Goal: Book appointment/travel/reservation

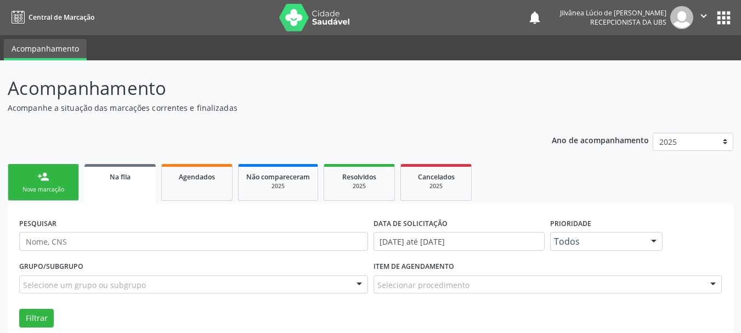
scroll to position [90, 0]
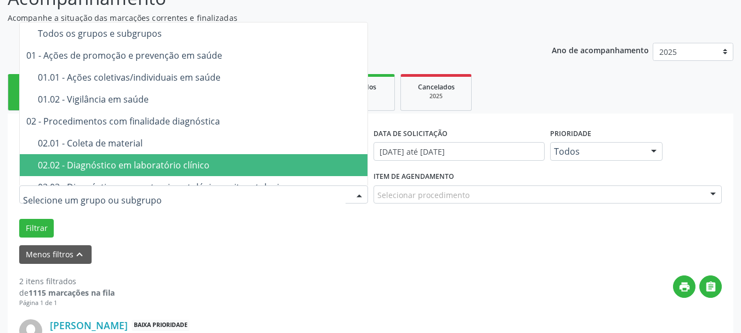
click at [106, 158] on span "02.02 - Diagnóstico em laboratório clínico" at bounding box center [218, 165] width 396 height 22
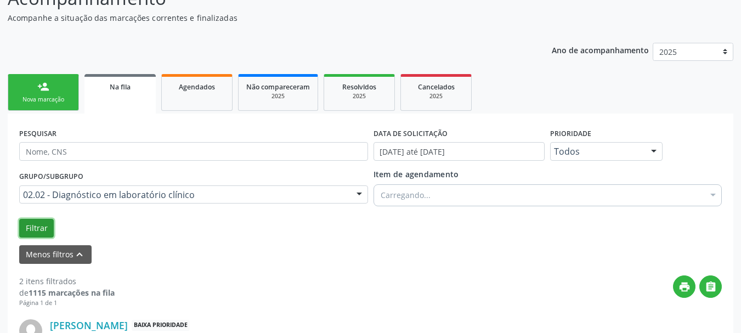
click at [37, 226] on button "Filtrar" at bounding box center [36, 228] width 35 height 19
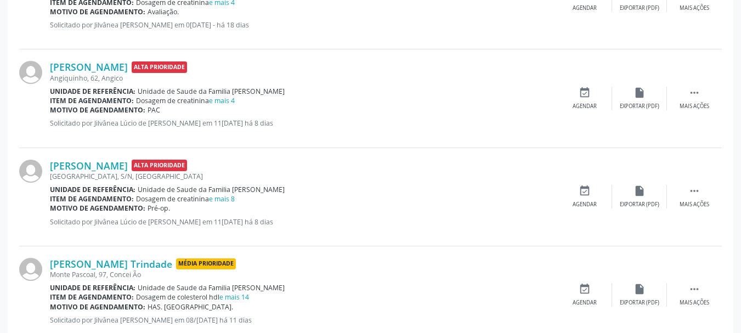
scroll to position [549, 0]
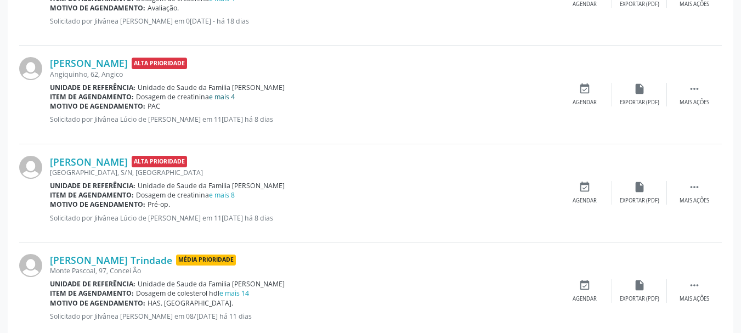
click at [227, 95] on link "e mais 4" at bounding box center [222, 96] width 26 height 9
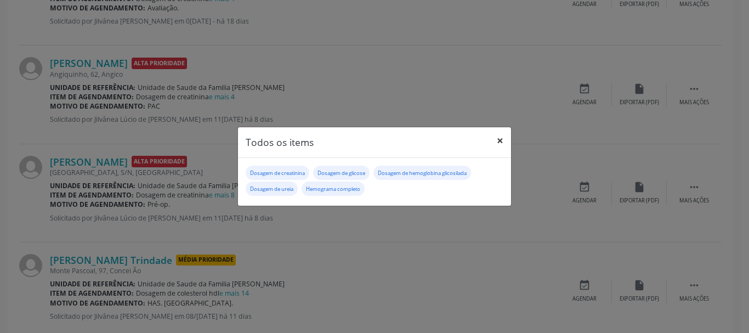
click at [503, 138] on button "×" at bounding box center [500, 140] width 22 height 27
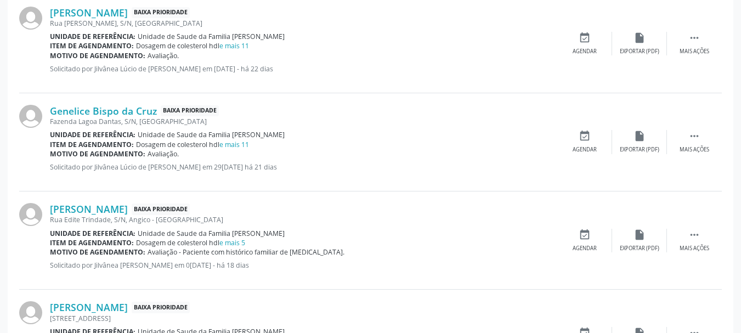
scroll to position [1283, 0]
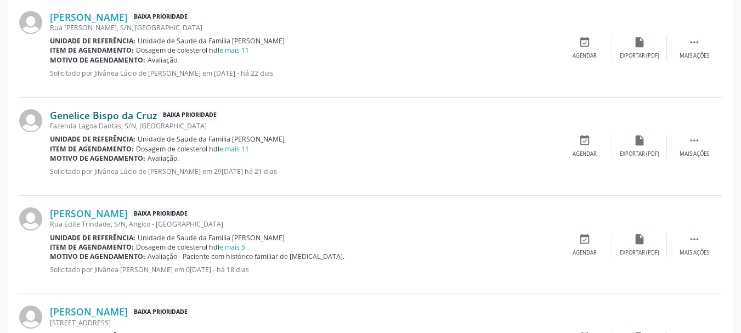
drag, startPoint x: 48, startPoint y: 115, endPoint x: 155, endPoint y: 116, distance: 107.0
click at [155, 116] on div "Genelice Bispo da Cruz Baixa Prioridade Fazenda [GEOGRAPHIC_DATA], S/N, [GEOGRA…" at bounding box center [370, 147] width 703 height 98
copy div "Genelice Bispo da Cruz"
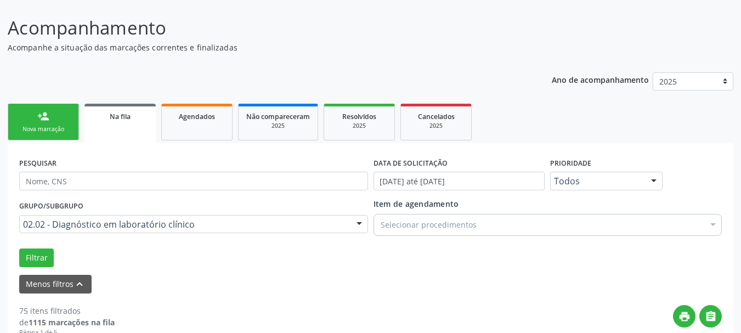
scroll to position [0, 0]
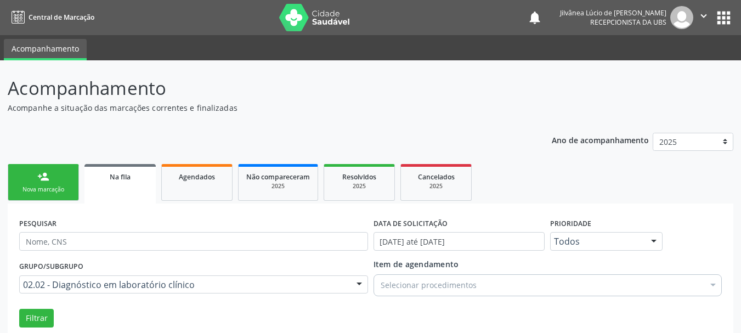
click at [54, 177] on link "person_add Nova marcação" at bounding box center [43, 182] width 71 height 37
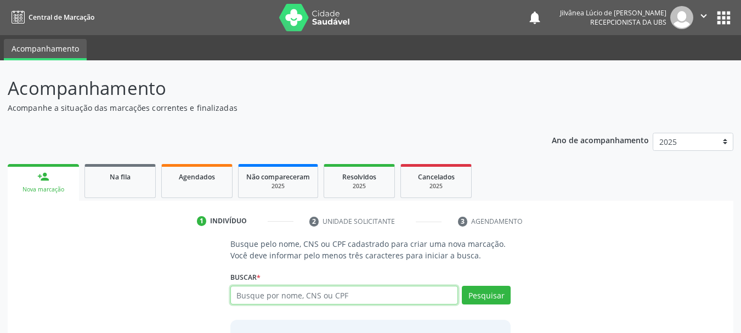
click at [294, 298] on input "text" at bounding box center [344, 295] width 228 height 19
type input "[PERSON_NAME]"
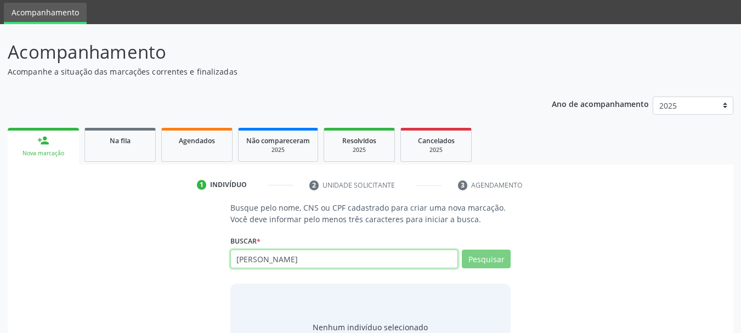
scroll to position [55, 0]
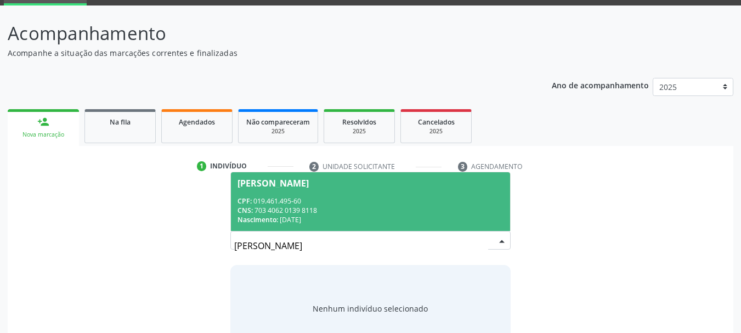
click at [295, 200] on div "CPF: 019.461.495-60" at bounding box center [371, 200] width 267 height 9
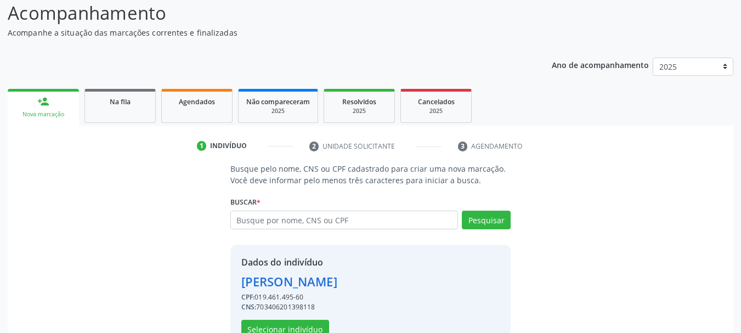
scroll to position [107, 0]
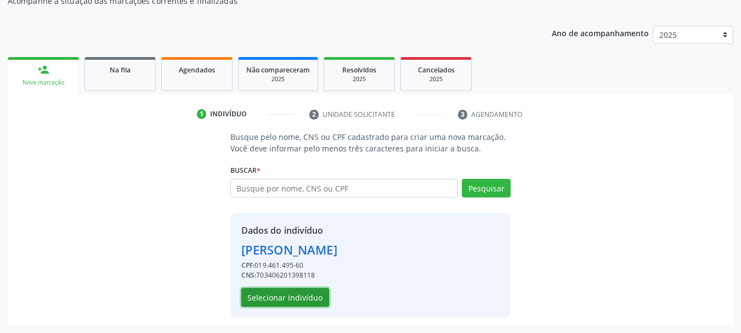
click at [271, 298] on button "Selecionar indivíduo" at bounding box center [285, 297] width 88 height 19
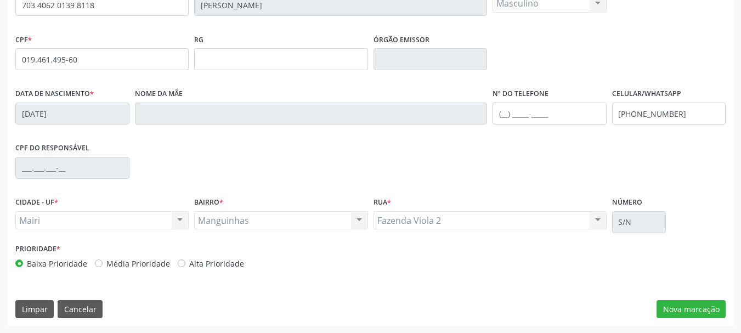
scroll to position [262, 0]
click at [687, 310] on button "Nova marcação" at bounding box center [691, 309] width 69 height 19
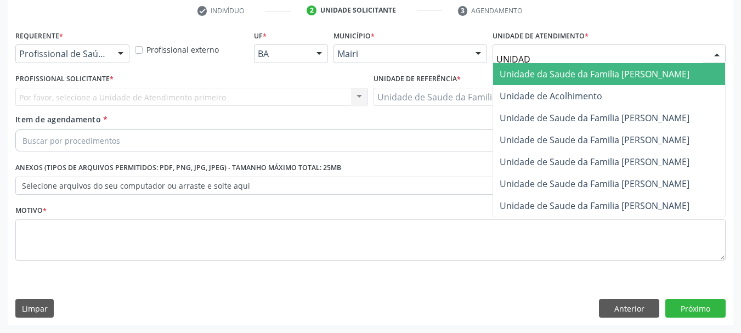
type input "UNIDADE"
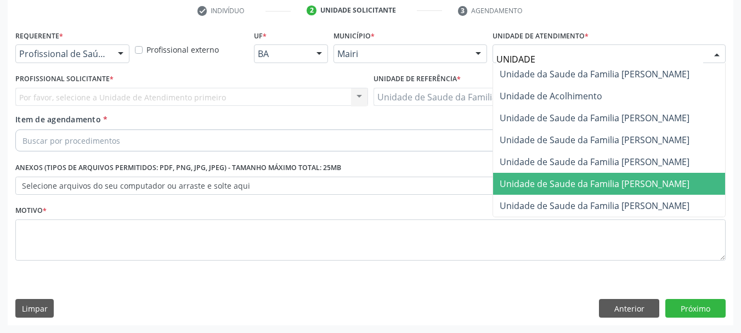
click at [579, 185] on span "Unidade de Saude da Familia [PERSON_NAME]" at bounding box center [595, 184] width 190 height 12
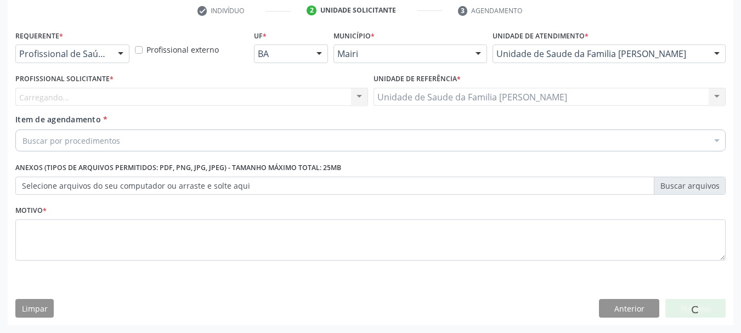
click at [88, 95] on div "Carregando... Nenhum resultado encontrado para: " " Não há nenhuma opção para s…" at bounding box center [191, 97] width 353 height 19
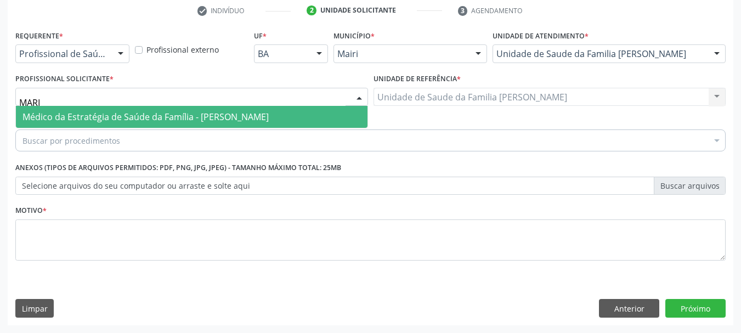
type input "[PERSON_NAME]"
click at [111, 112] on span "Médico da Estratégia de Saúde da Família - [PERSON_NAME]" at bounding box center [145, 117] width 246 height 12
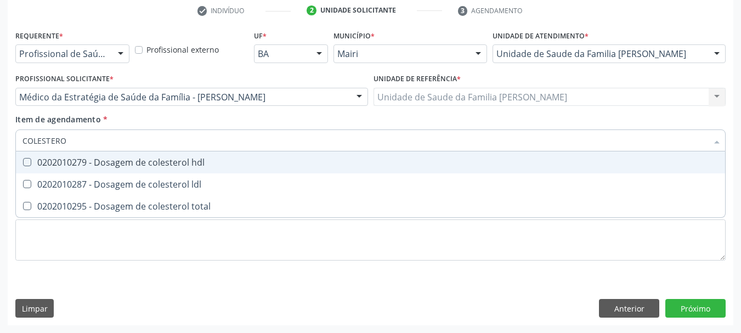
type input "COLESTEROL"
click at [100, 170] on span "0202010279 - Dosagem de colesterol hdl" at bounding box center [370, 162] width 709 height 22
checkbox hdl "true"
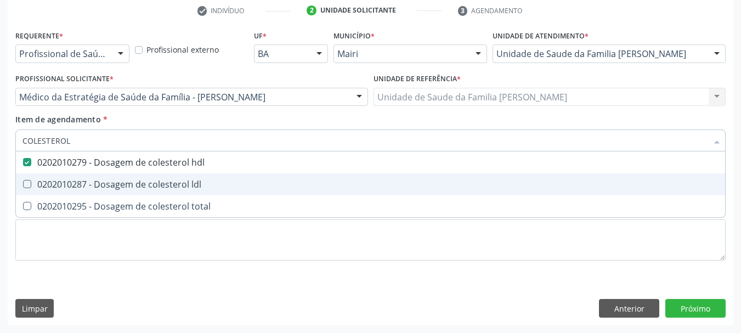
click at [102, 180] on div "0202010287 - Dosagem de colesterol ldl" at bounding box center [370, 184] width 696 height 9
checkbox ldl "true"
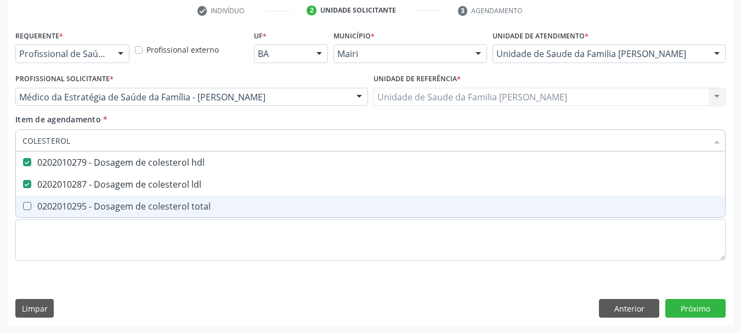
click at [109, 211] on div "0202010295 - Dosagem de colesterol total" at bounding box center [370, 206] width 696 height 9
checkbox total "true"
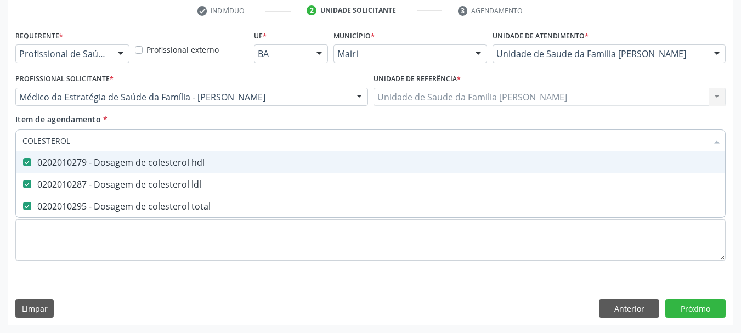
click at [0, 136] on div "Acompanhamento Acompanhe a situação das marcações correntes e finalizadas Relat…" at bounding box center [370, 91] width 741 height 483
type input "TRI"
checkbox hdl "false"
checkbox ldl "false"
checkbox total "false"
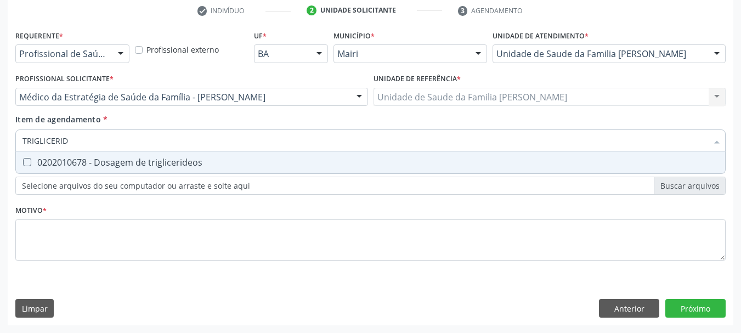
type input "TRIGLICERIDE"
drag, startPoint x: 30, startPoint y: 163, endPoint x: 43, endPoint y: 160, distance: 14.2
click at [30, 163] on triglicerideos at bounding box center [27, 162] width 8 height 8
click at [23, 163] on triglicerideos "checkbox" at bounding box center [19, 162] width 7 height 7
checkbox triglicerideos "true"
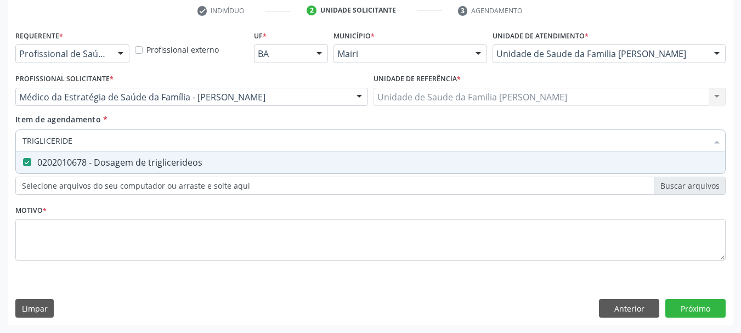
drag, startPoint x: 80, startPoint y: 142, endPoint x: 0, endPoint y: 135, distance: 80.4
click at [0, 136] on div "Acompanhamento Acompanhe a situação das marcações correntes e finalizadas Relat…" at bounding box center [370, 91] width 741 height 483
type input "HEM"
checkbox triglicerideos "false"
type input "HEMOGRAMA"
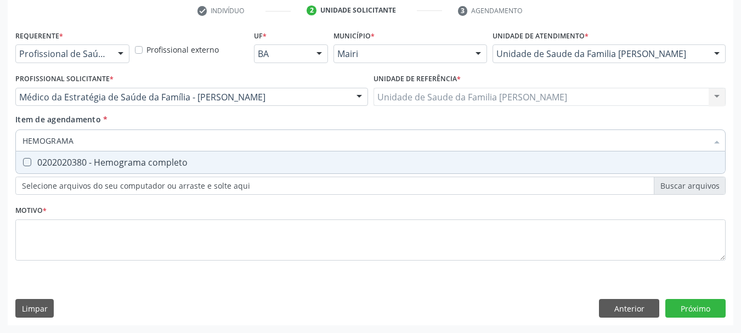
click at [31, 162] on div "0202020380 - Hemograma completo" at bounding box center [370, 162] width 696 height 9
checkbox completo "true"
drag, startPoint x: 95, startPoint y: 140, endPoint x: 0, endPoint y: 133, distance: 95.8
click at [0, 133] on div "Acompanhamento Acompanhe a situação das marcações correntes e finalizadas Relat…" at bounding box center [370, 91] width 741 height 483
type input "CR"
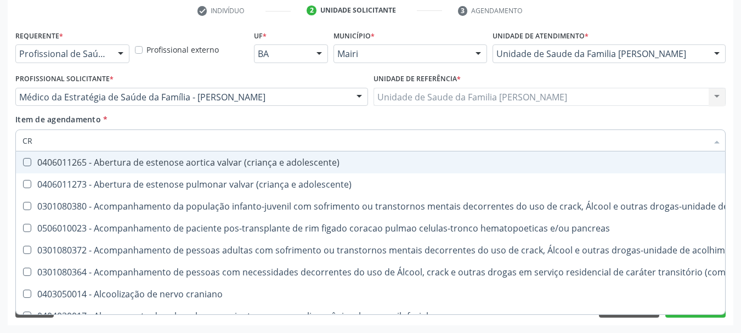
checkbox adolescente\) "false"
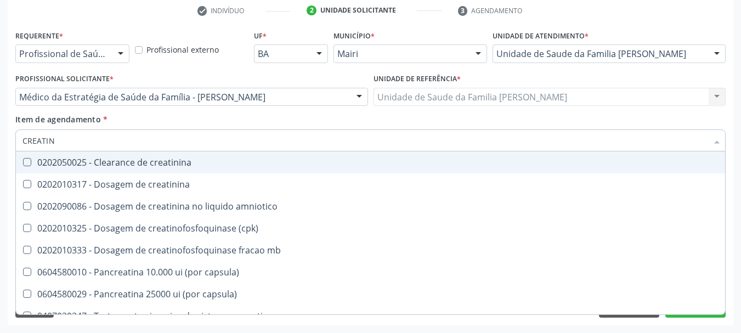
type input "CREATINI"
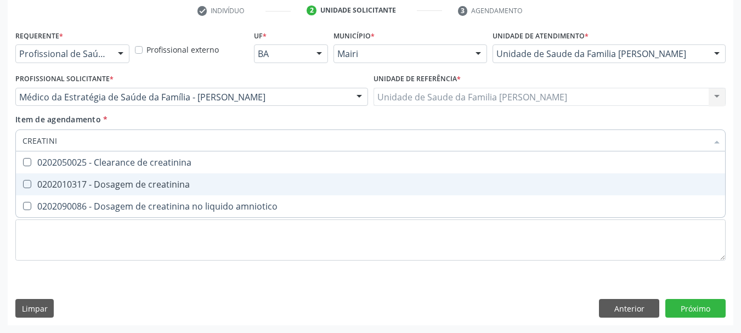
click at [23, 184] on creatinina at bounding box center [27, 184] width 8 height 8
click at [23, 184] on creatinina "checkbox" at bounding box center [19, 183] width 7 height 7
checkbox creatinina "true"
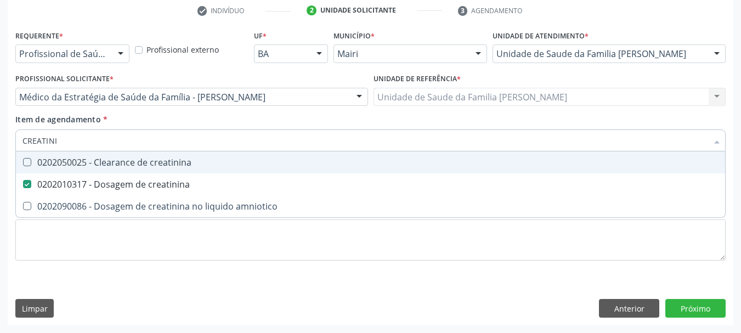
drag, startPoint x: 37, startPoint y: 145, endPoint x: 0, endPoint y: 145, distance: 37.3
click at [0, 145] on div "Acompanhamento Acompanhe a situação das marcações correntes e finalizadas Relat…" at bounding box center [370, 91] width 741 height 483
type input "POT"
checkbox creatinina "false"
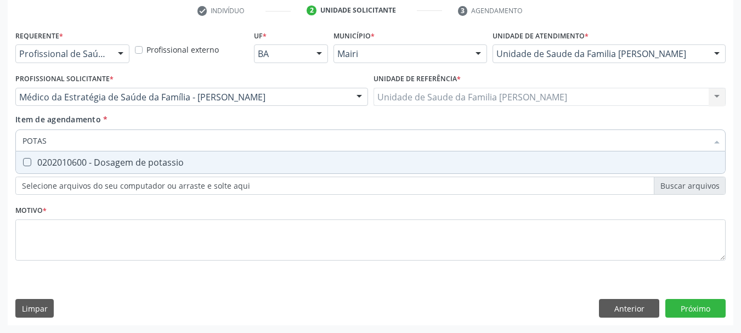
type input "POTASS"
click at [32, 162] on div "0202010600 - Dosagem de potassio" at bounding box center [370, 162] width 696 height 9
checkbox potassio "true"
drag, startPoint x: 65, startPoint y: 142, endPoint x: 0, endPoint y: 136, distance: 65.6
click at [0, 136] on div "Acompanhamento Acompanhe a situação das marcações correntes e finalizadas Relat…" at bounding box center [370, 91] width 741 height 483
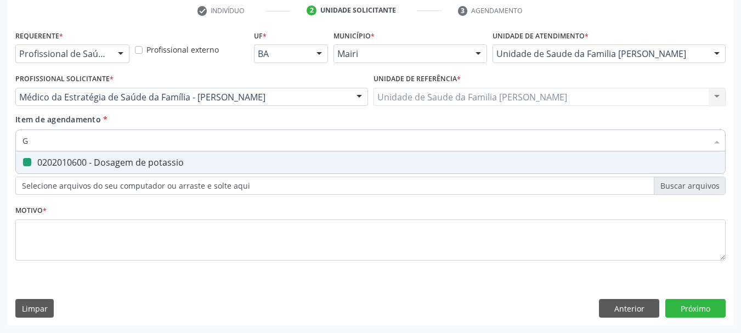
type input "GL"
checkbox potassio "false"
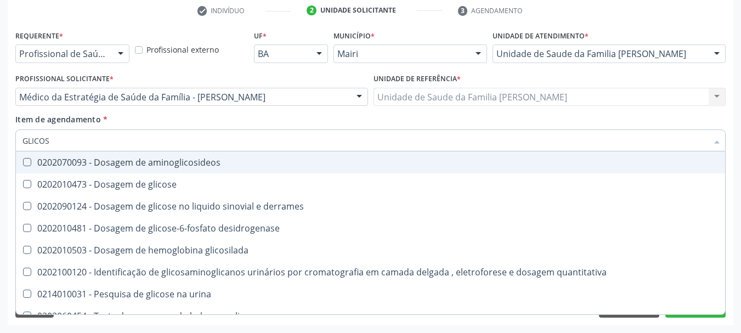
type input "GLICOSE"
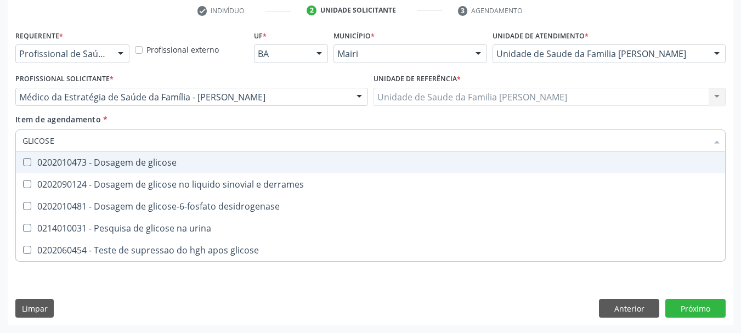
click at [63, 168] on span "0202010473 - Dosagem de glicose" at bounding box center [370, 162] width 709 height 22
checkbox glicose "true"
drag, startPoint x: 62, startPoint y: 137, endPoint x: 0, endPoint y: 137, distance: 62.0
click at [0, 137] on div "Acompanhamento Acompanhe a situação das marcações correntes e finalizadas Relat…" at bounding box center [370, 91] width 741 height 483
type input "HE"
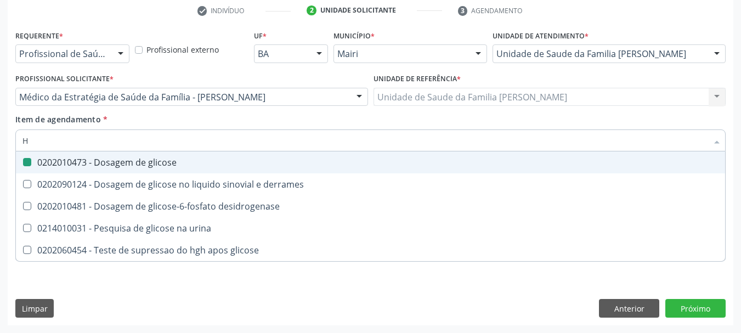
checkbox glicose "false"
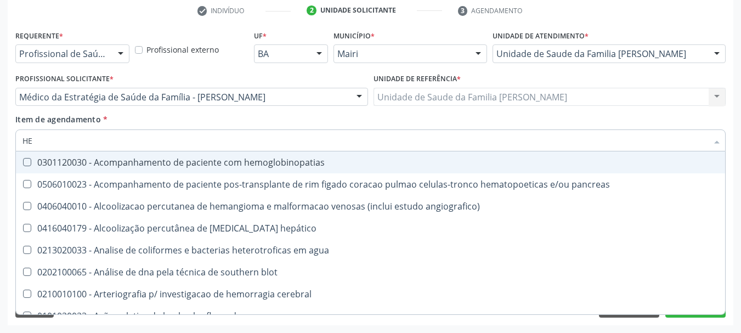
type input "HEM"
checkbox transplante "true"
checkbox completo "false"
type input "HEMO"
checkbox retro-retal "true"
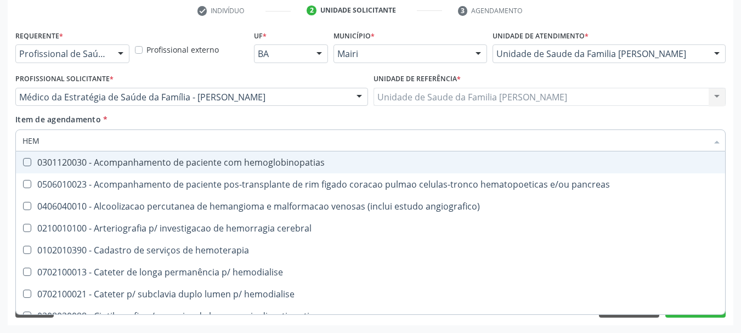
checkbox completo "false"
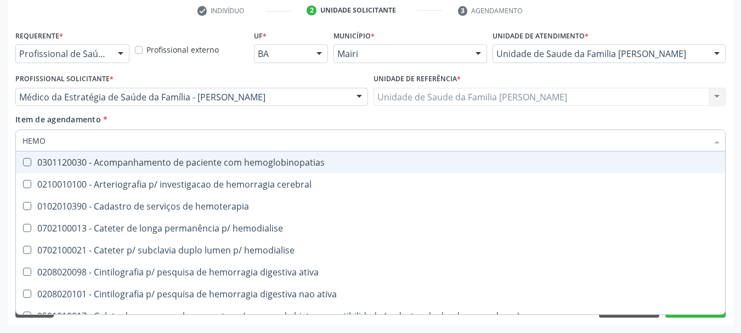
type input "HEMOG"
checkbox carboxi-hemoglobina "true"
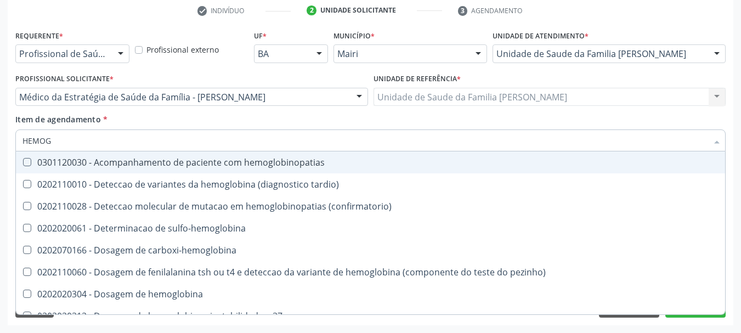
type input "HEMOGL"
checkbox completo "false"
type input "HEMO"
checkbox s "false"
type input "H"
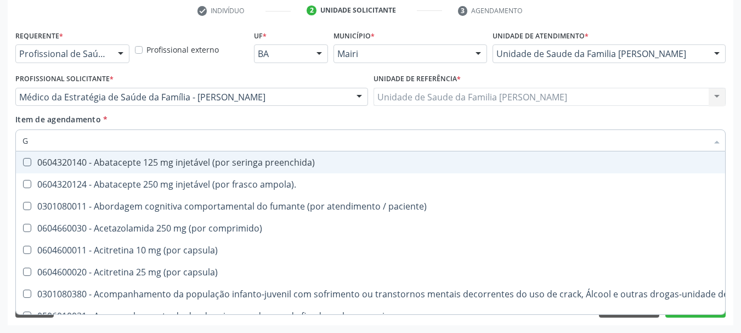
type input "GL"
checkbox vaginal "true"
checkbox pé\) "true"
type input "GLI"
checkbox queimado "true"
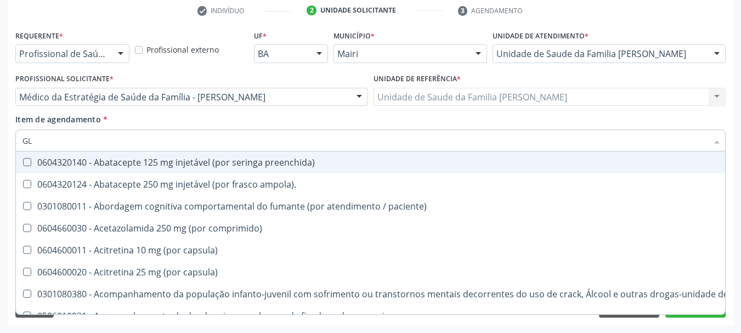
checkbox multiprofissional "true"
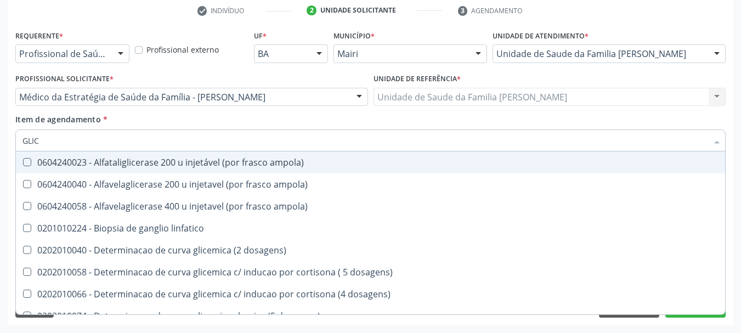
type input "GLICO"
checkbox ampola\) "true"
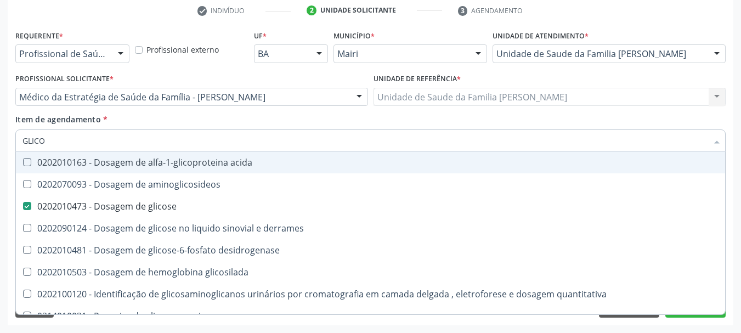
type input "GLICOS"
checkbox aminoglicosideos "true"
checkbox glicose "false"
type input "GLICOSI"
checkbox aminoglicosideos "false"
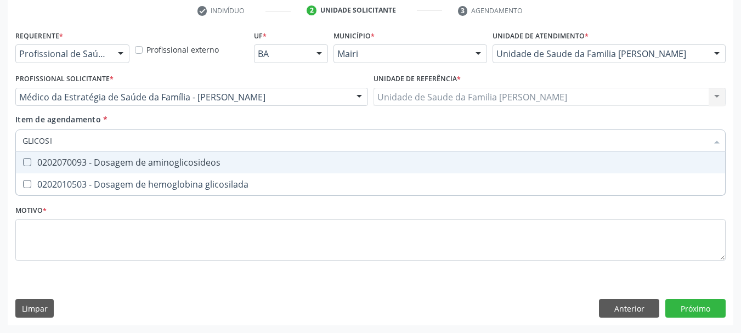
type input "GLICOSIL"
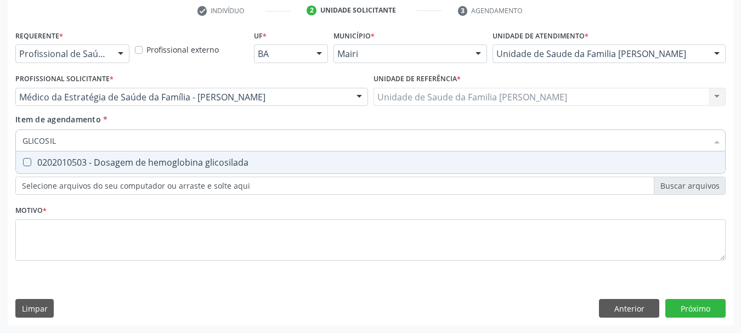
click at [46, 163] on div "0202010503 - Dosagem de hemoglobina glicosilada" at bounding box center [370, 162] width 696 height 9
checkbox glicosilada "true"
drag, startPoint x: 59, startPoint y: 142, endPoint x: 0, endPoint y: 138, distance: 58.9
click at [0, 138] on div "Acompanhamento Acompanhe a situação das marcações correntes e finalizadas Relat…" at bounding box center [370, 91] width 741 height 483
type input "UR"
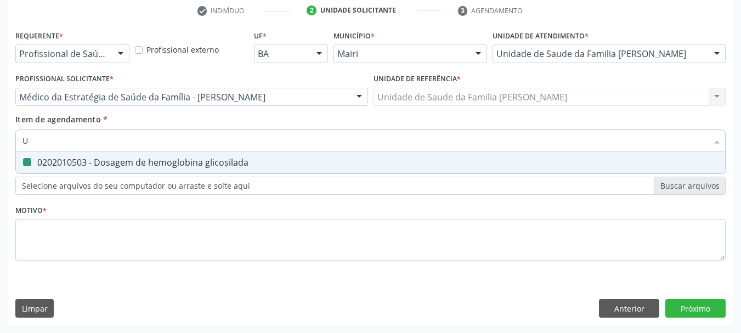
checkbox glicosilada "false"
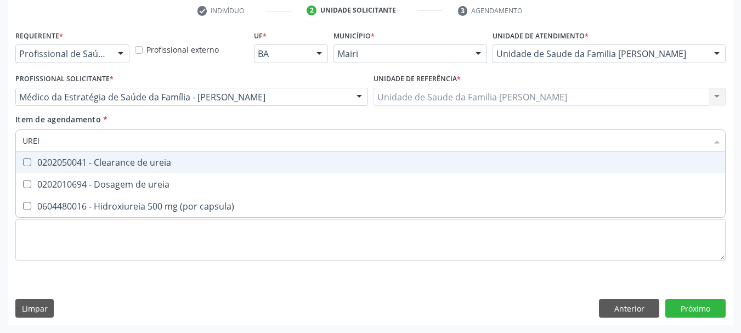
type input "UREIA"
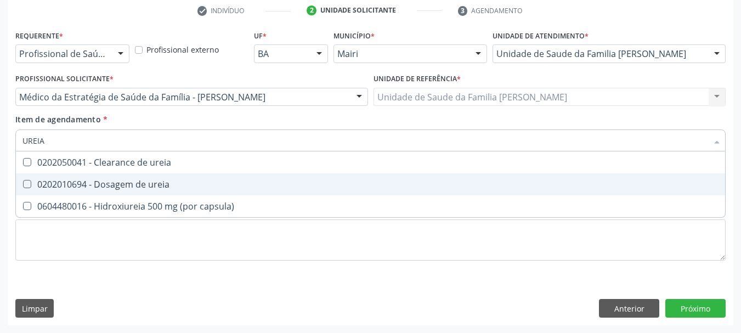
click at [42, 182] on div "0202010694 - Dosagem de ureia" at bounding box center [370, 184] width 696 height 9
checkbox ureia "true"
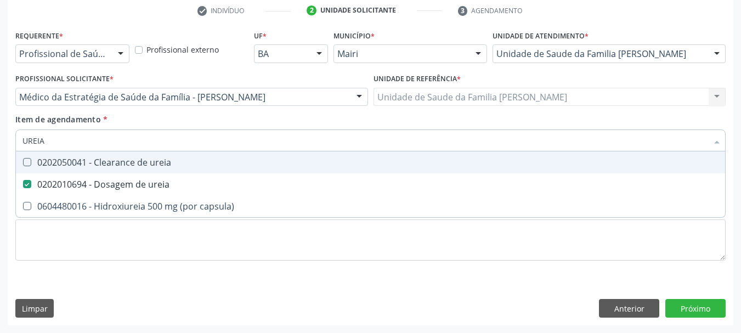
click at [0, 131] on div "Acompanhamento Acompanhe a situação das marcações correntes e finalizadas Relat…" at bounding box center [370, 91] width 741 height 483
type input "U"
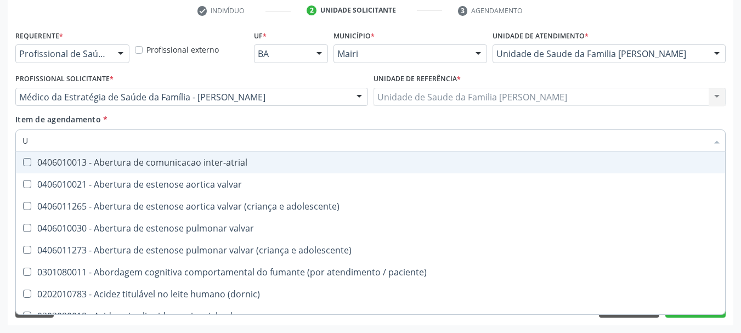
checkbox valvar "false"
type input "UR"
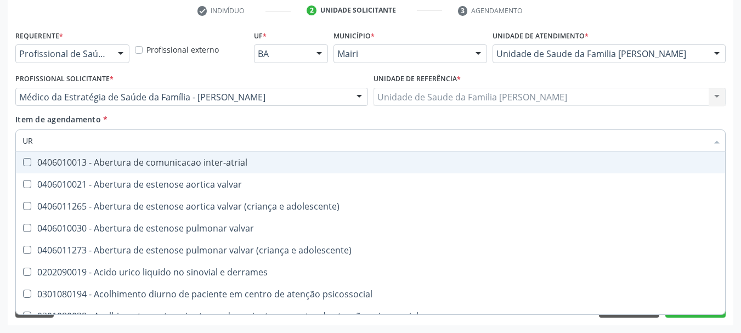
checkbox ureia "true"
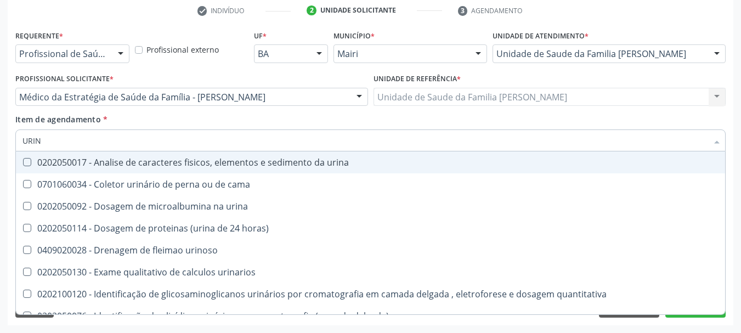
type input "URINA"
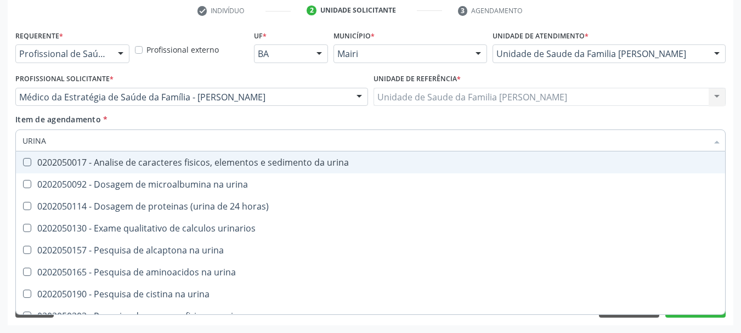
click at [66, 160] on div "0202050017 - Analise de caracteres fisicos, elementos e sedimento da urina" at bounding box center [370, 162] width 696 height 9
checkbox urina "true"
drag, startPoint x: 55, startPoint y: 141, endPoint x: 0, endPoint y: 136, distance: 55.6
click at [0, 136] on div "Acompanhamento Acompanhe a situação das marcações correntes e finalizadas Relat…" at bounding box center [370, 91] width 741 height 483
type input "T"
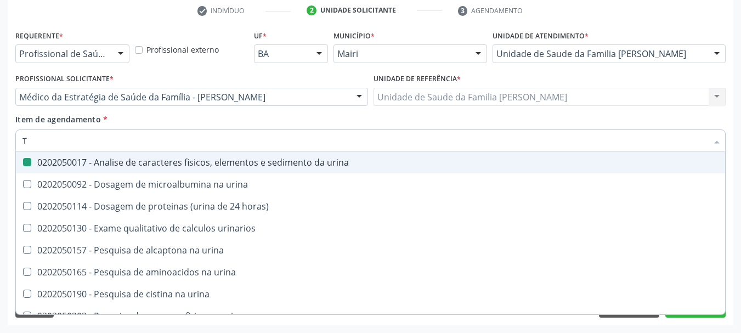
checkbox urina "false"
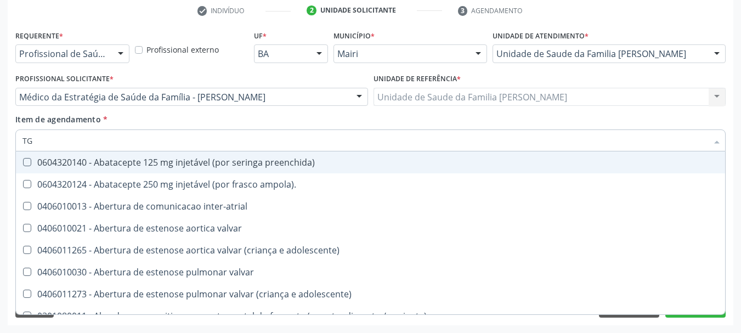
type input "TGO"
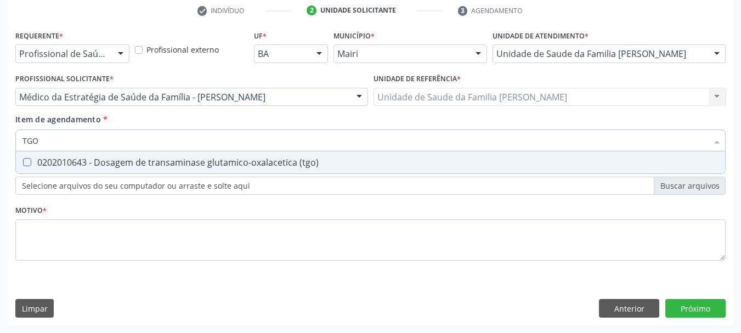
click at [91, 165] on div "0202010643 - Dosagem de transaminase glutamico-oxalacetica (tgo)" at bounding box center [370, 162] width 696 height 9
checkbox \(tgo\) "true"
drag, startPoint x: 58, startPoint y: 147, endPoint x: 0, endPoint y: 147, distance: 57.6
click at [0, 147] on div "Acompanhamento Acompanhe a situação das marcações correntes e finalizadas Relat…" at bounding box center [370, 91] width 741 height 483
type input "TG"
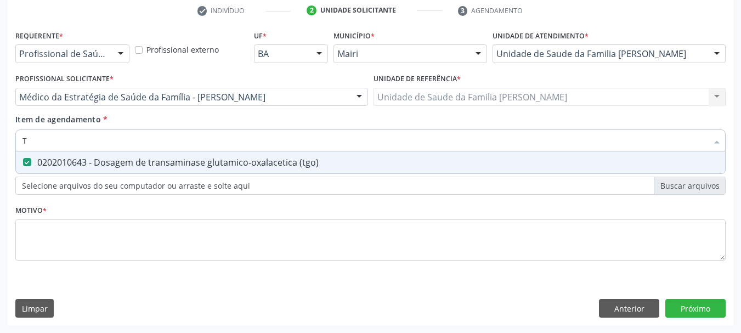
checkbox \(tgo\) "true"
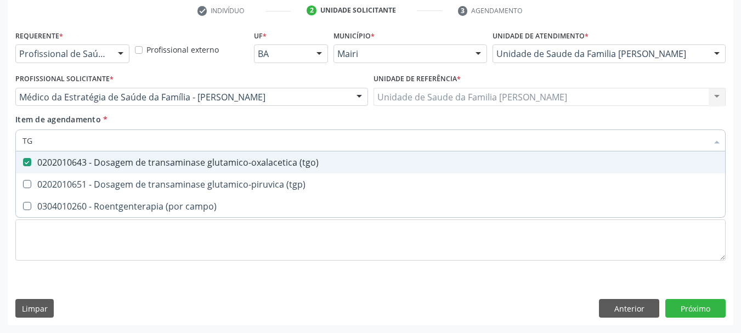
type input "TGP"
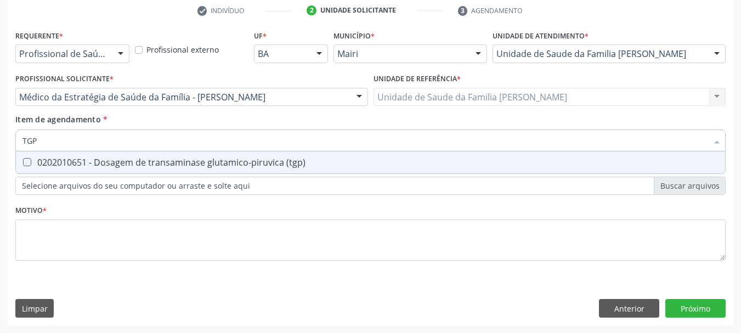
click at [26, 162] on \(tgp\) at bounding box center [27, 162] width 8 height 8
click at [23, 162] on \(tgp\) "checkbox" at bounding box center [19, 162] width 7 height 7
checkbox \(tgp\) "true"
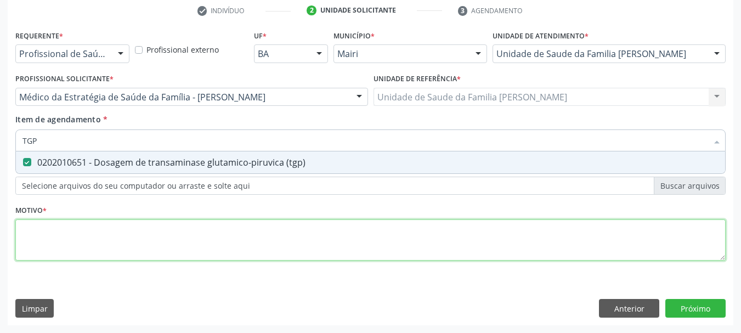
click at [59, 233] on div "Requerente * Profissional de Saúde Profissional de Saúde Paciente Nenhum result…" at bounding box center [370, 151] width 710 height 249
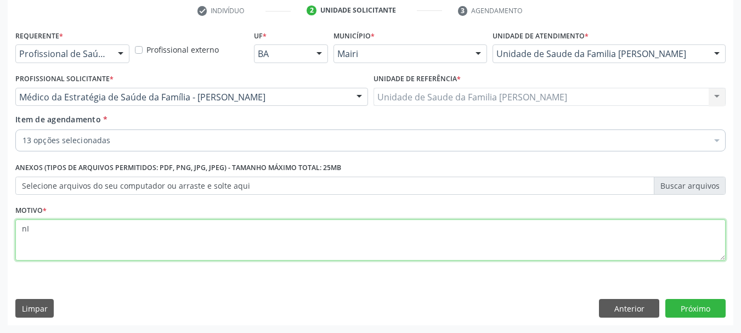
type textarea "n"
type textarea "N"
type textarea "Avaliação."
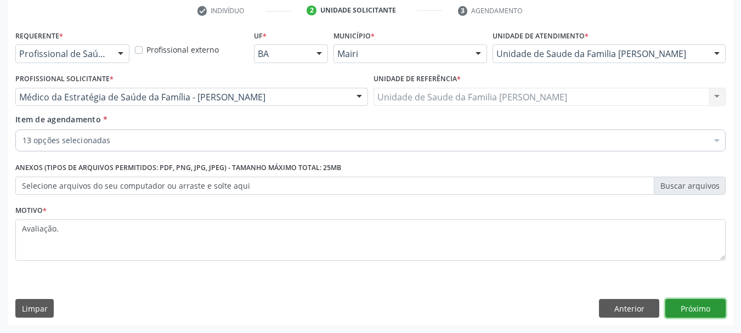
click at [696, 307] on button "Próximo" at bounding box center [695, 308] width 60 height 19
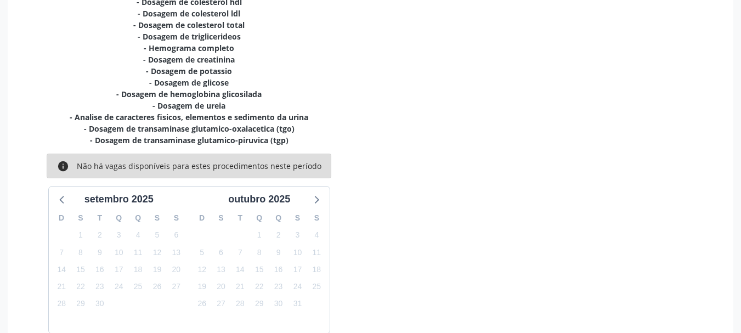
scroll to position [315, 0]
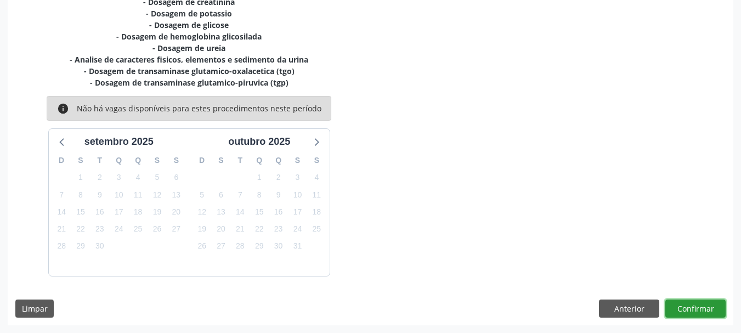
click at [686, 301] on button "Confirmar" at bounding box center [695, 309] width 60 height 19
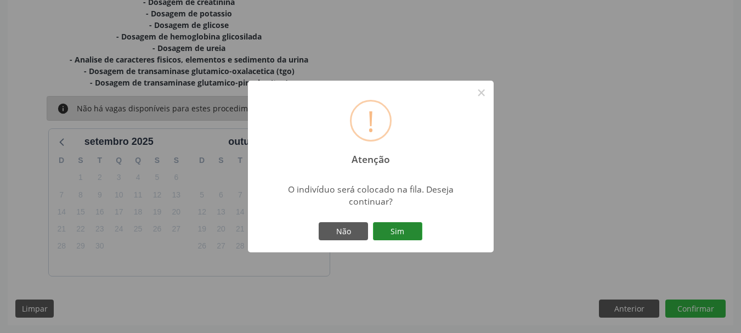
click at [414, 227] on button "Sim" at bounding box center [397, 231] width 49 height 19
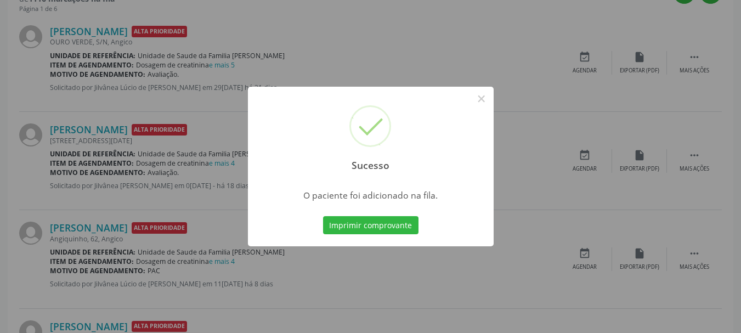
scroll to position [29, 0]
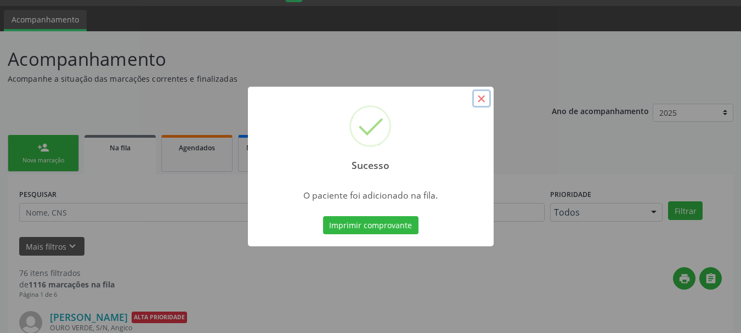
click at [481, 98] on button "×" at bounding box center [481, 98] width 19 height 19
